Goal: Find specific page/section: Find specific page/section

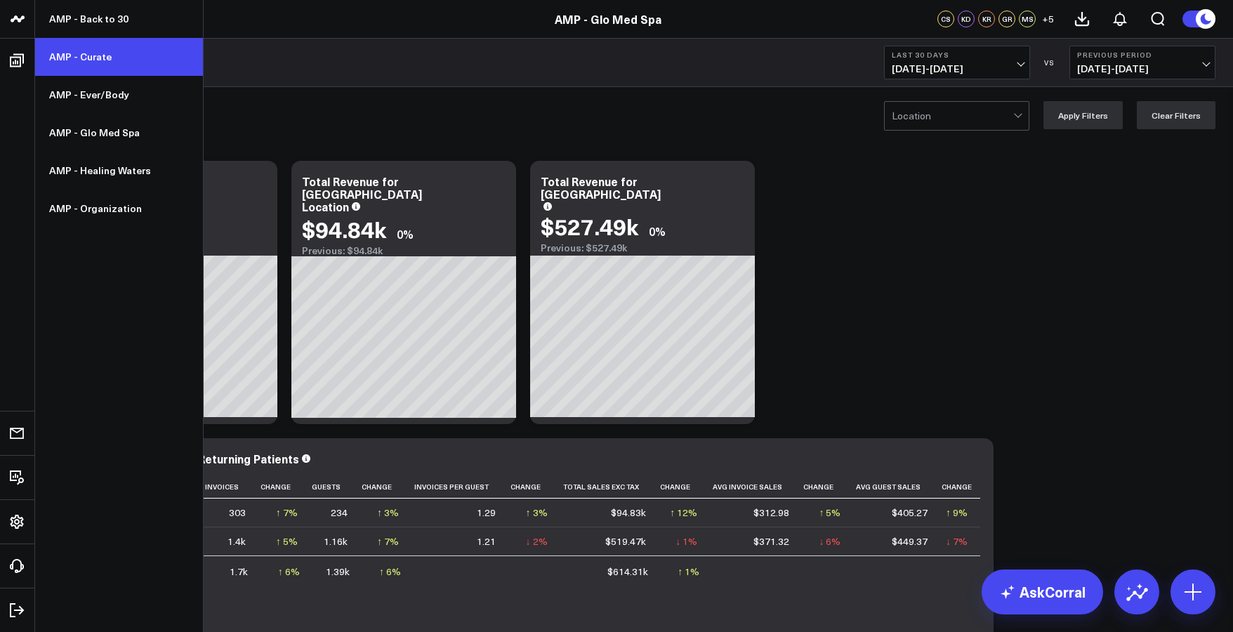
click at [68, 50] on link "AMP - Curate" at bounding box center [119, 57] width 168 height 38
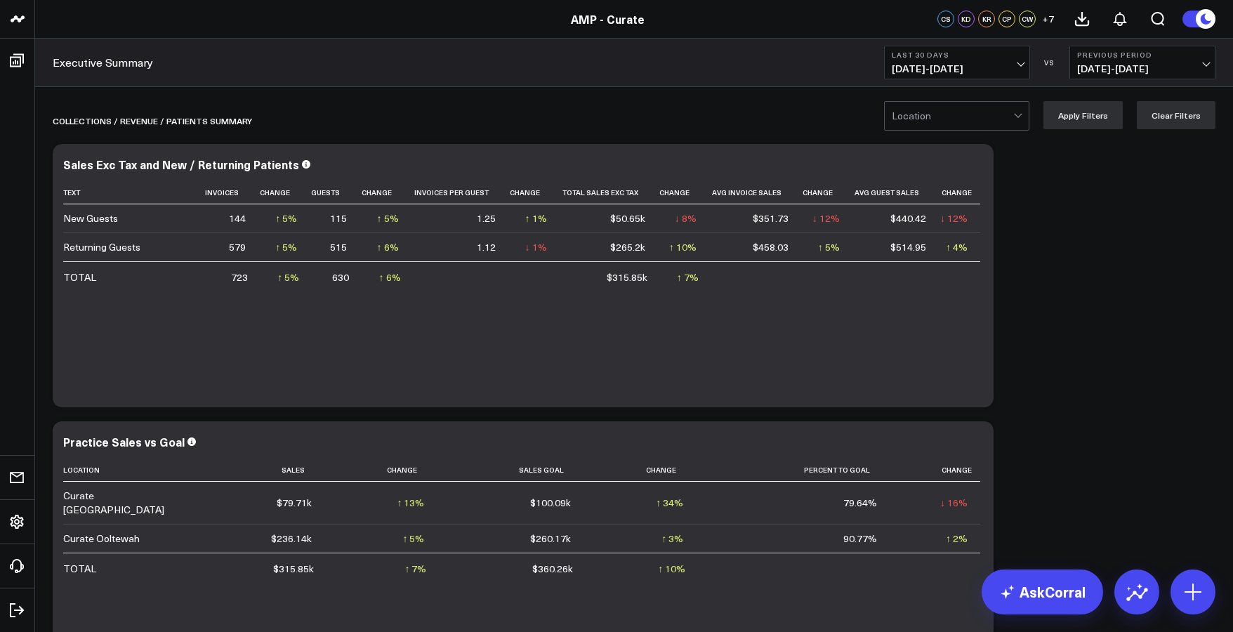
click at [940, 75] on button "Last 30 Days [DATE] - [DATE]" at bounding box center [957, 63] width 146 height 34
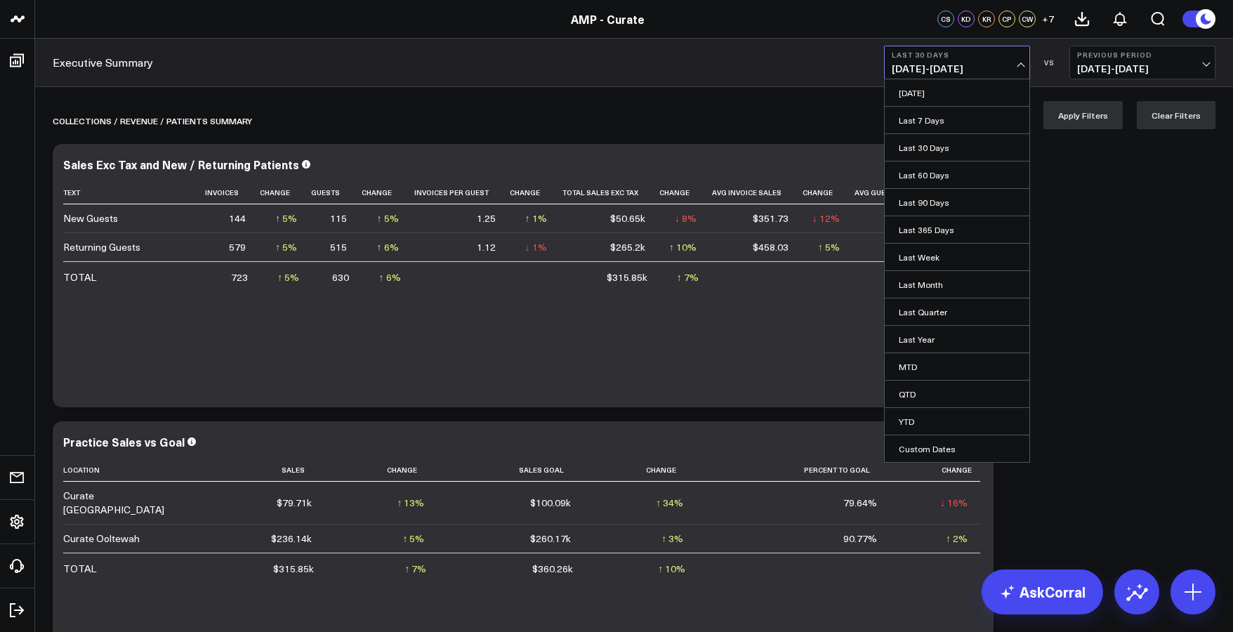
click at [937, 363] on link "MTD" at bounding box center [957, 366] width 145 height 27
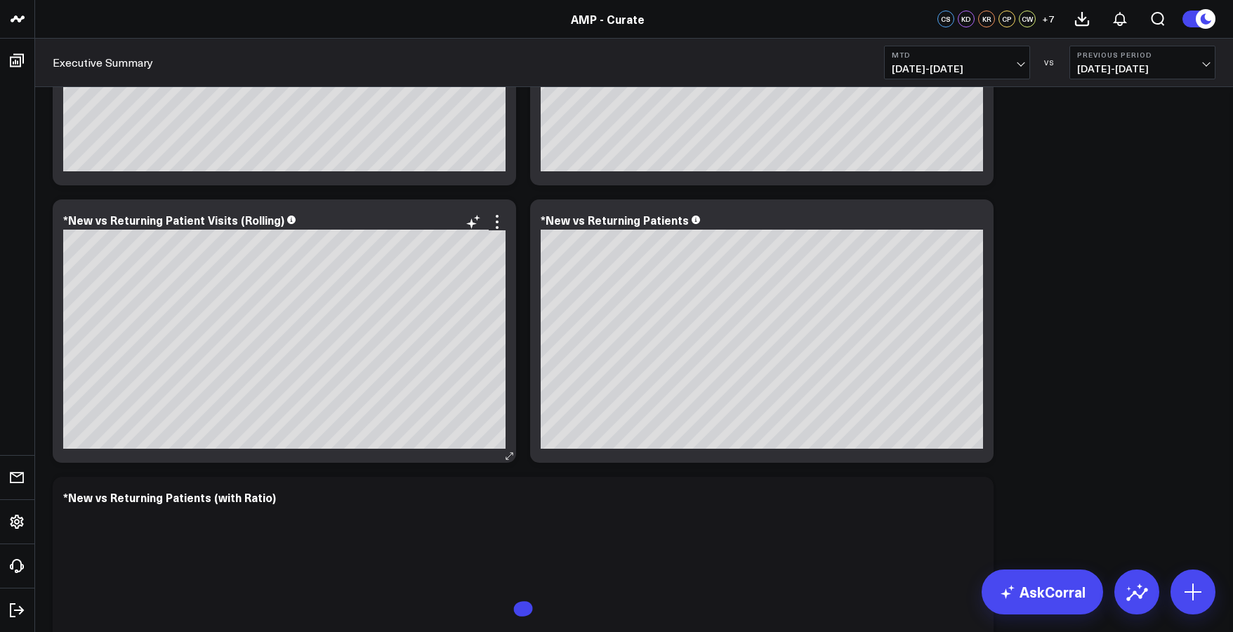
scroll to position [2496, 0]
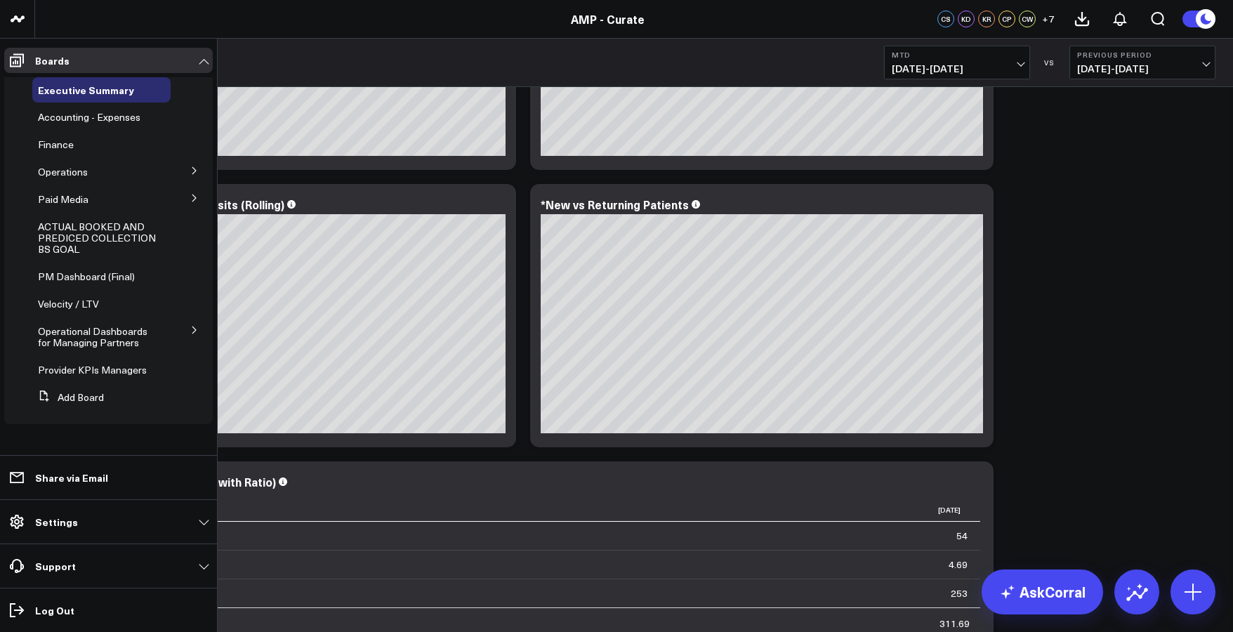
click at [195, 172] on icon at bounding box center [194, 170] width 4 height 7
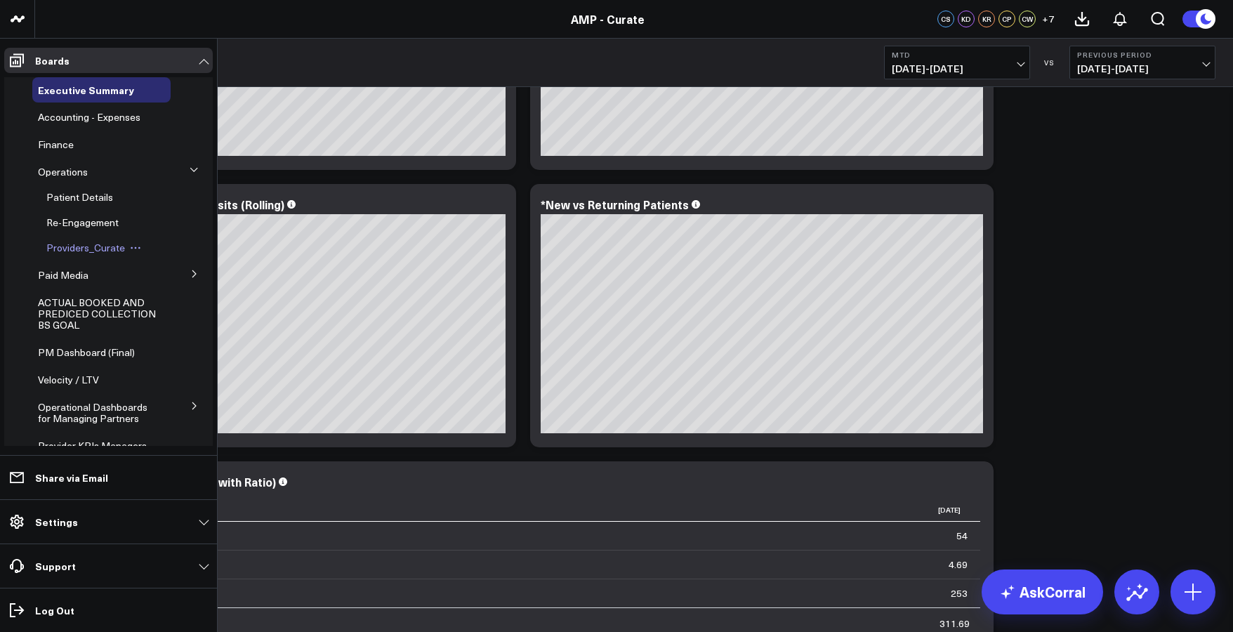
click at [93, 247] on span "Providers_Curate" at bounding box center [85, 247] width 79 height 13
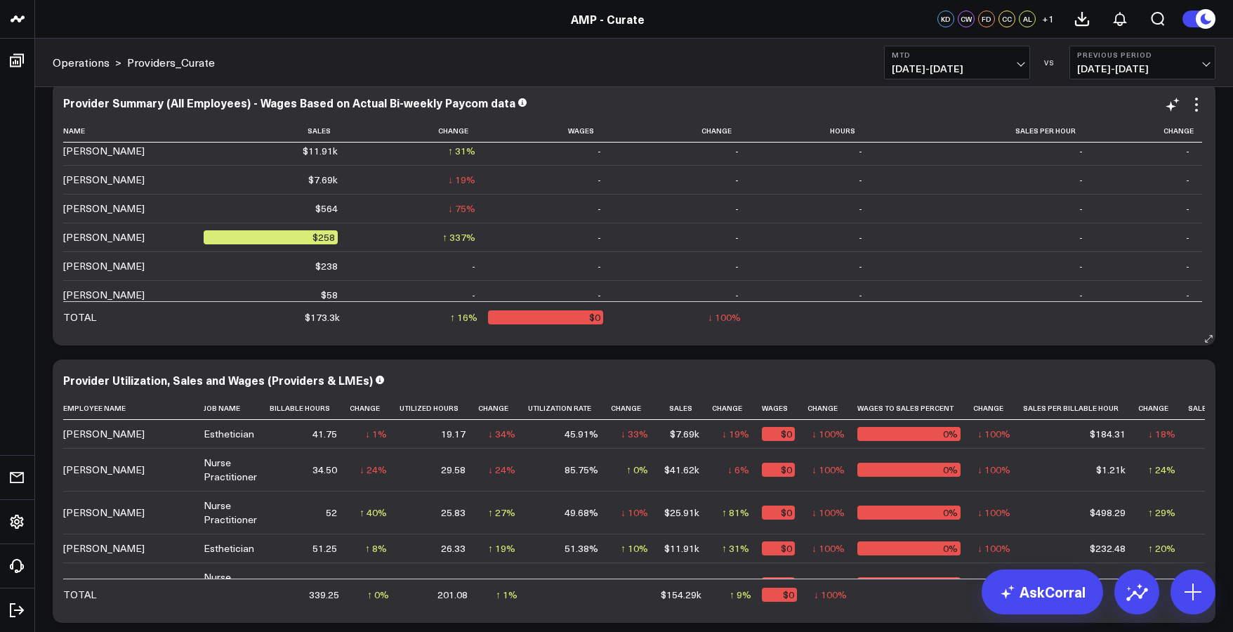
scroll to position [157, 0]
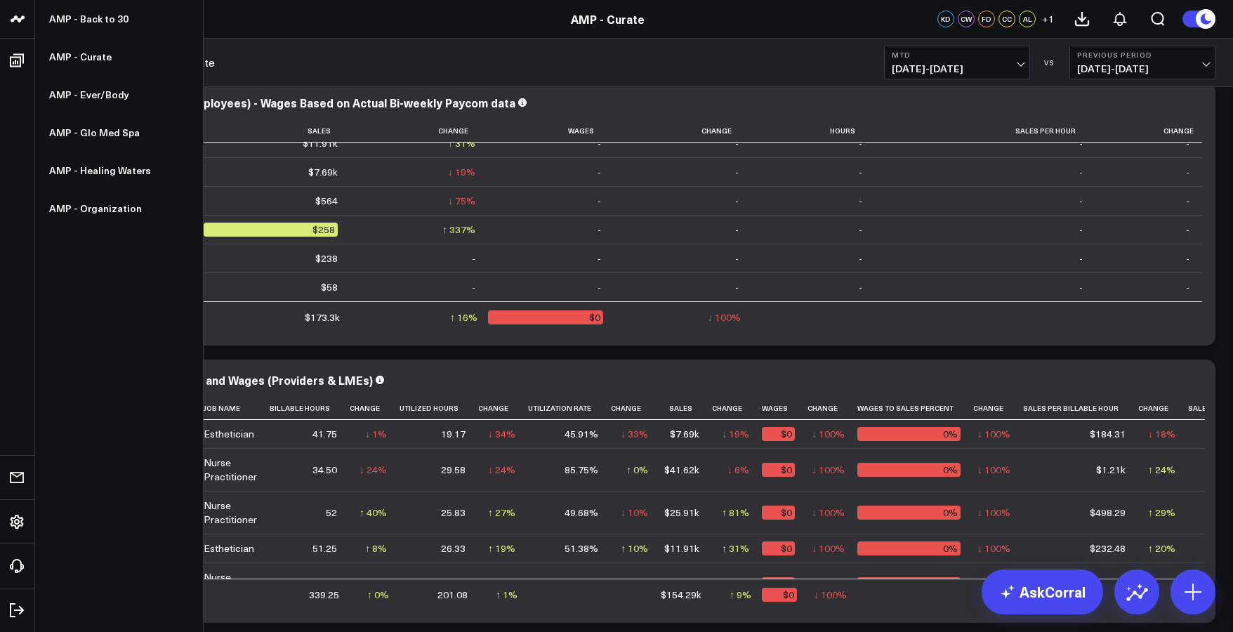
click at [15, 24] on icon at bounding box center [17, 19] width 17 height 17
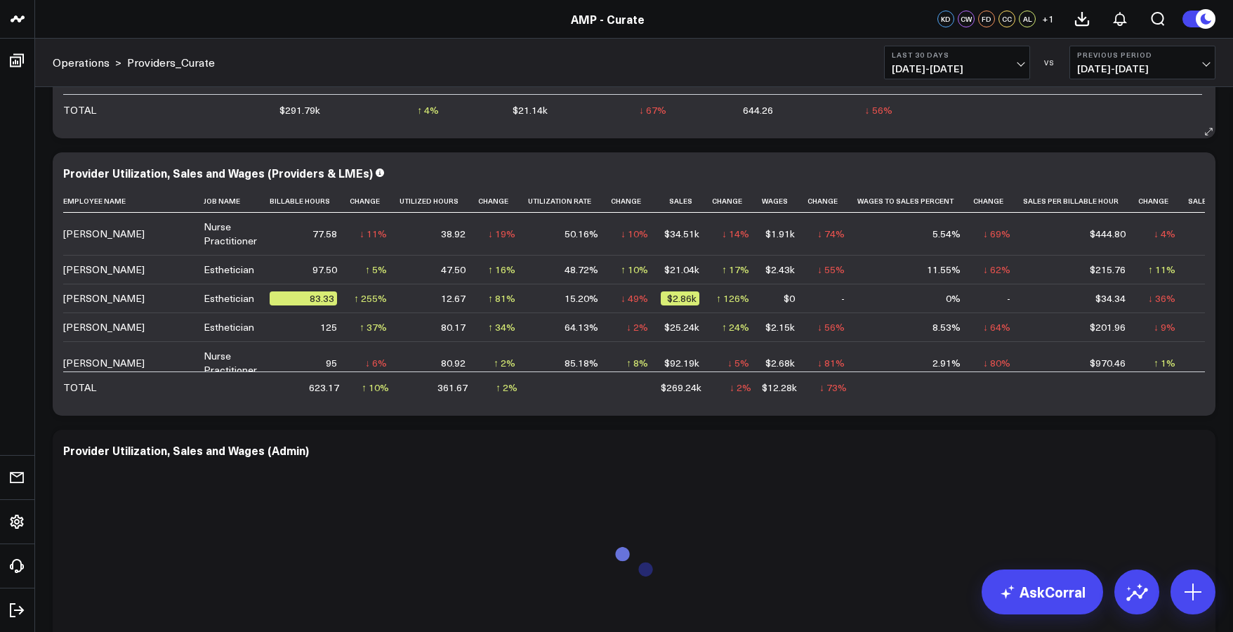
scroll to position [557, 0]
